Goal: Task Accomplishment & Management: Use online tool/utility

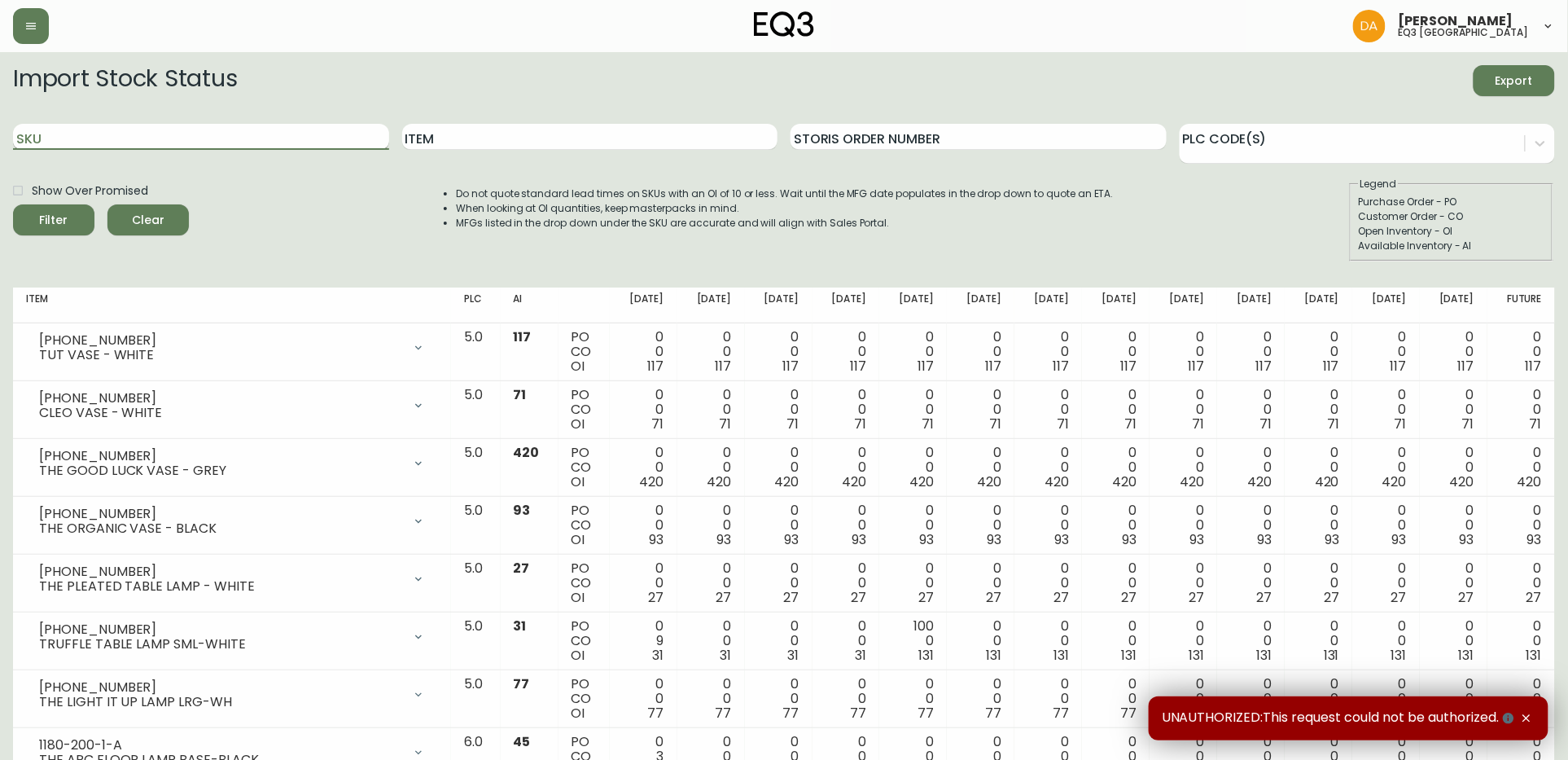
click at [265, 146] on input "SKU" at bounding box center [200, 137] width 376 height 26
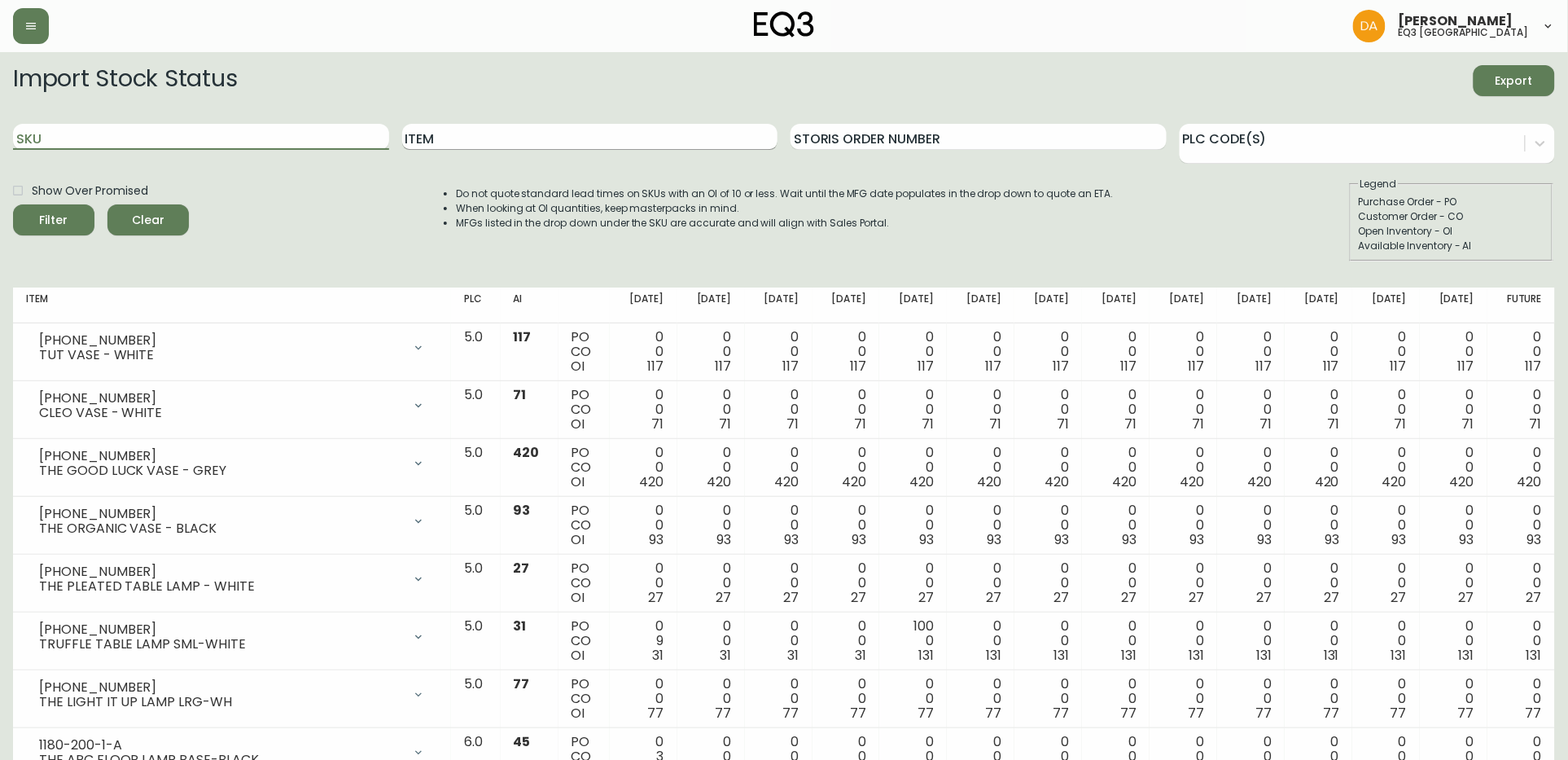
click at [529, 139] on input "Item" at bounding box center [590, 137] width 376 height 26
type input "MESA"
click at [13, 204] on button "Filter" at bounding box center [53, 220] width 82 height 31
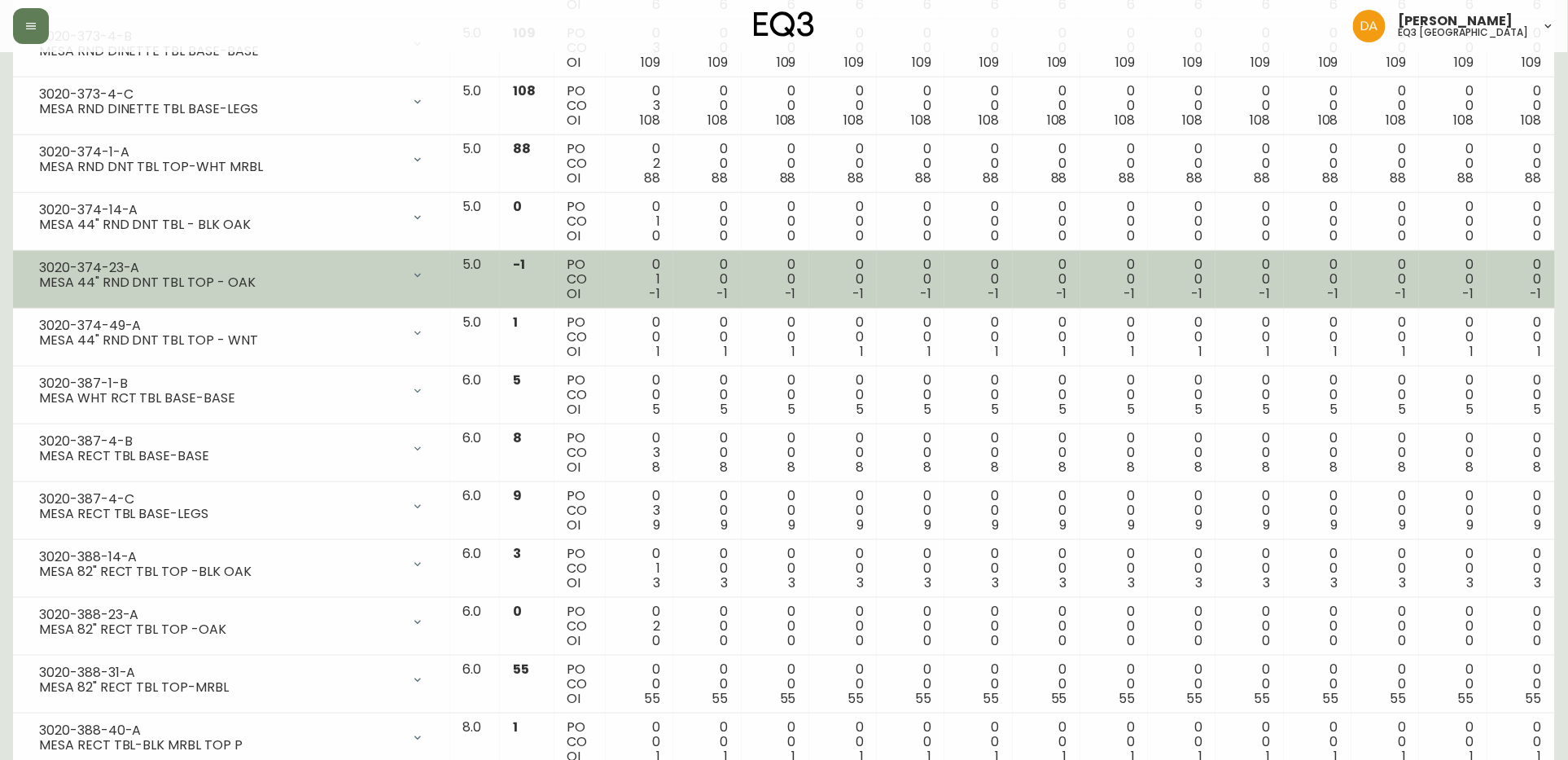
scroll to position [411, 0]
